Goal: Task Accomplishment & Management: Use online tool/utility

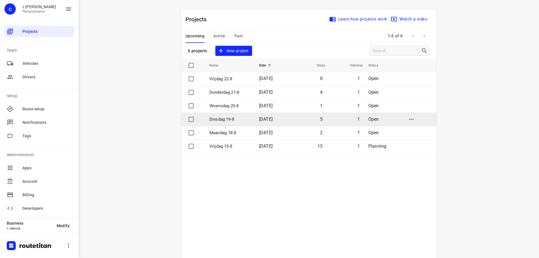
click at [267, 121] on span "[DATE]" at bounding box center [265, 118] width 13 height 5
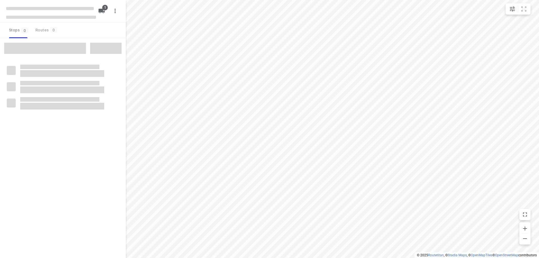
type input "distance"
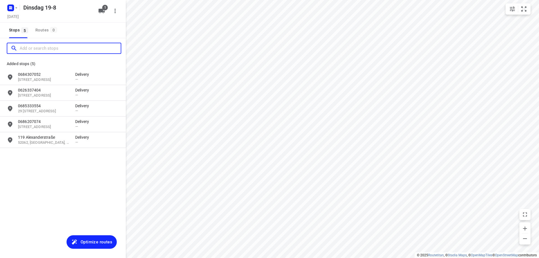
click at [54, 52] on input "Add or search stops" at bounding box center [70, 48] width 101 height 9
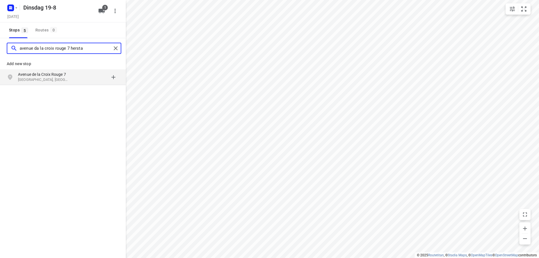
type input "avenue da la croix rouge 7 hersta"
click at [85, 78] on div "grid" at bounding box center [97, 77] width 44 height 11
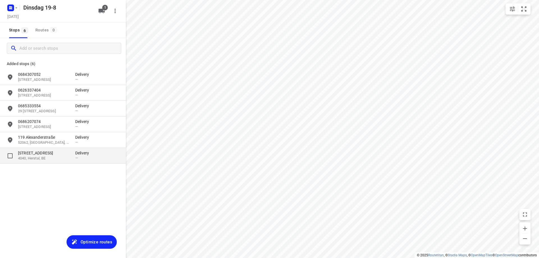
click at [70, 157] on div "[STREET_ADDRESS]" at bounding box center [46, 155] width 57 height 11
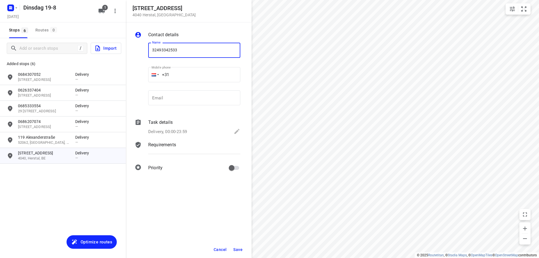
type input "32493342533"
click at [238, 247] on span "Save" at bounding box center [237, 249] width 9 height 4
